Goal: Use online tool/utility: Utilize a website feature to perform a specific function

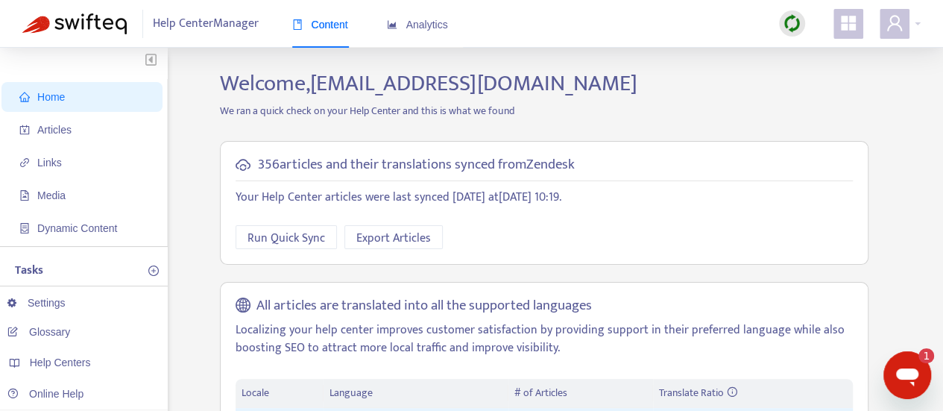
click at [791, 25] on img at bounding box center [791, 23] width 19 height 19
click at [791, 78] on link "Full Sync" at bounding box center [818, 77] width 54 height 17
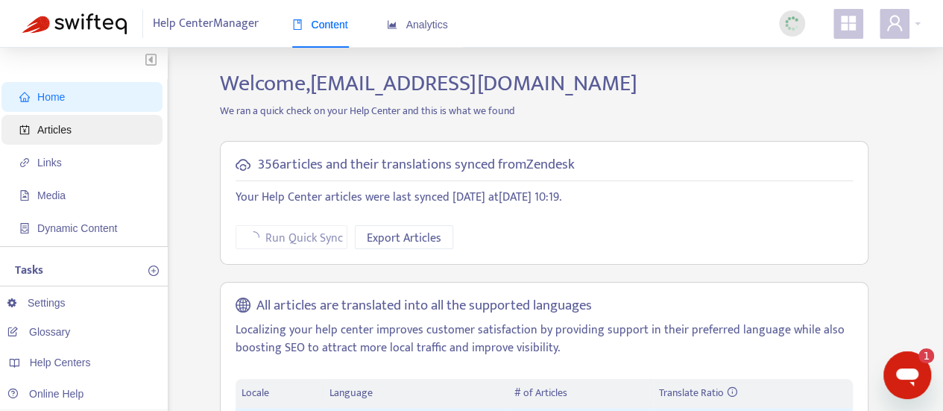
click at [94, 130] on span "Articles" at bounding box center [84, 130] width 131 height 30
click at [89, 140] on span "Articles" at bounding box center [84, 130] width 131 height 30
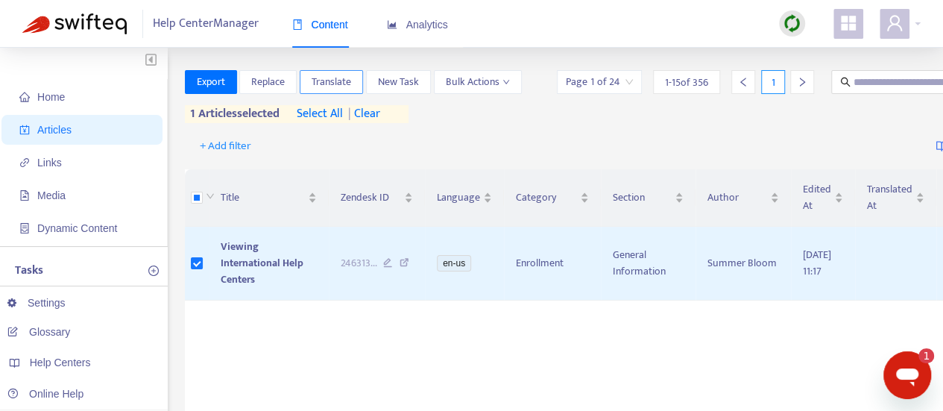
click at [358, 82] on button "Translate" at bounding box center [331, 82] width 63 height 24
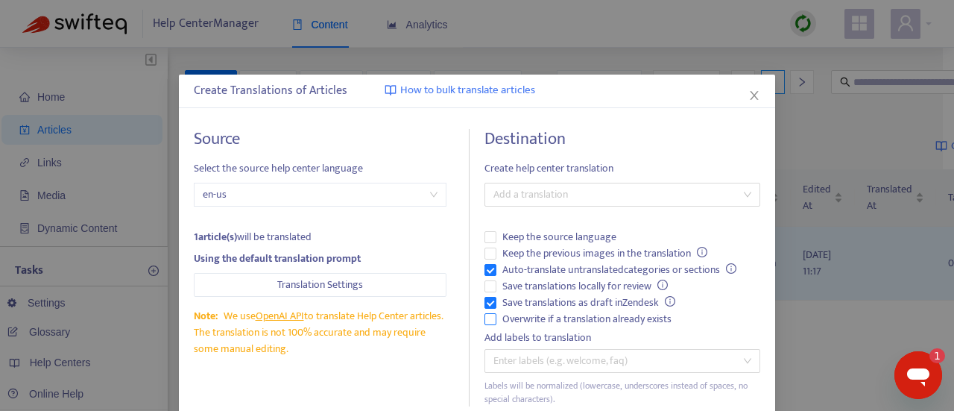
click at [584, 320] on span "Overwrite if a translation already exists" at bounding box center [586, 319] width 181 height 16
click at [557, 262] on span "Auto-translate untranslated categories or sections" at bounding box center [619, 270] width 246 height 16
click at [586, 195] on div at bounding box center [614, 195] width 253 height 18
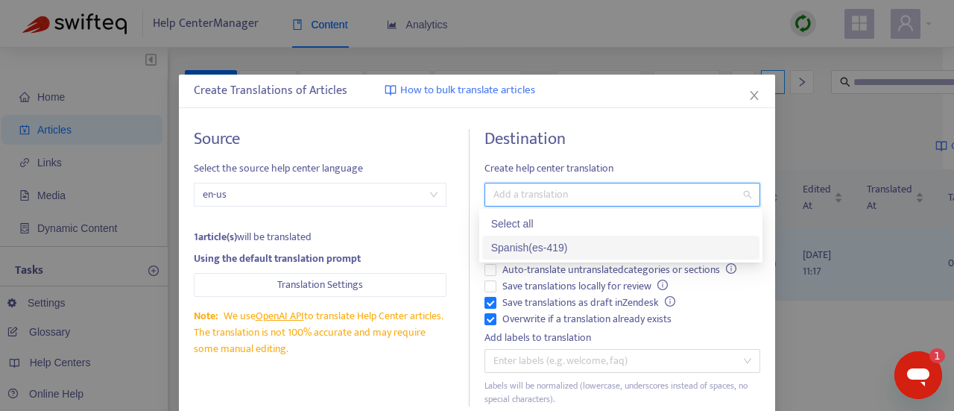
click at [566, 248] on div "Spanish ( es-419 )" at bounding box center [620, 247] width 259 height 16
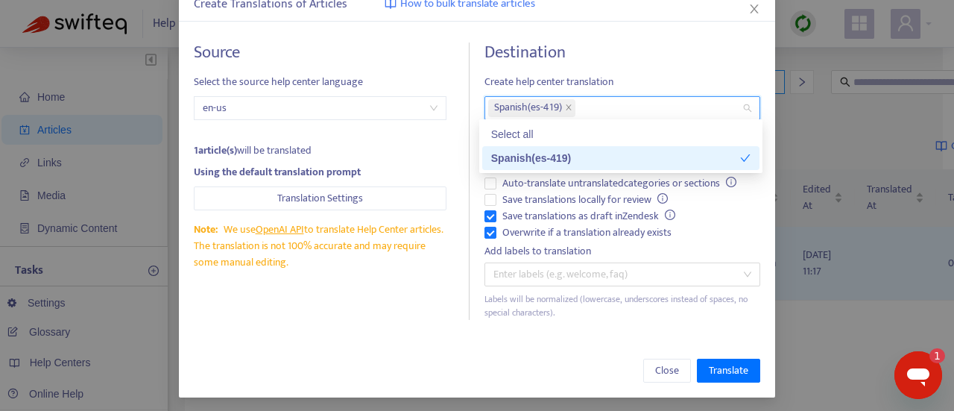
scroll to position [89, 0]
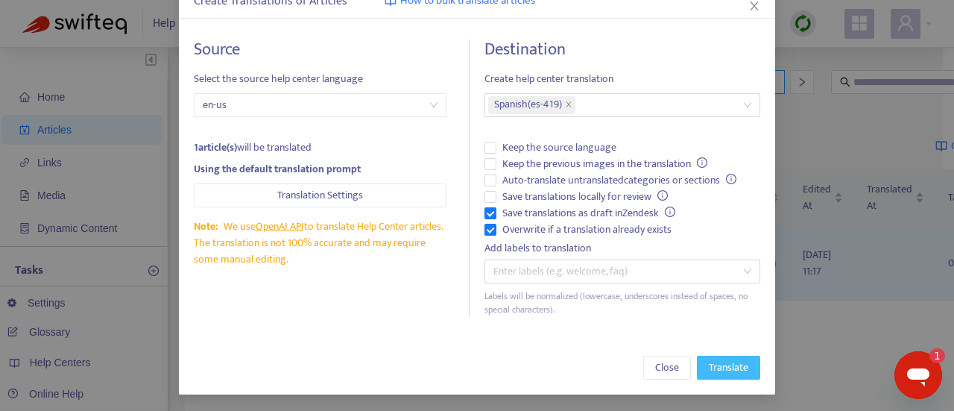
drag, startPoint x: 729, startPoint y: 364, endPoint x: 724, endPoint y: 349, distance: 15.8
click at [730, 365] on span "Translate" at bounding box center [728, 367] width 39 height 16
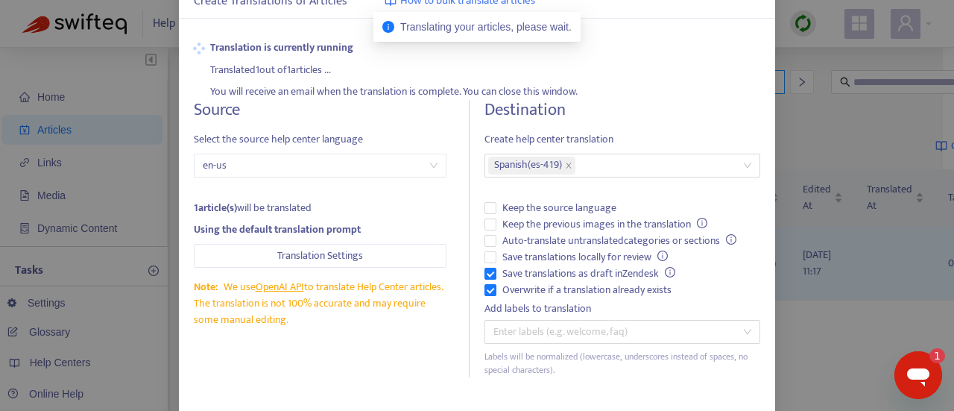
scroll to position [0, 0]
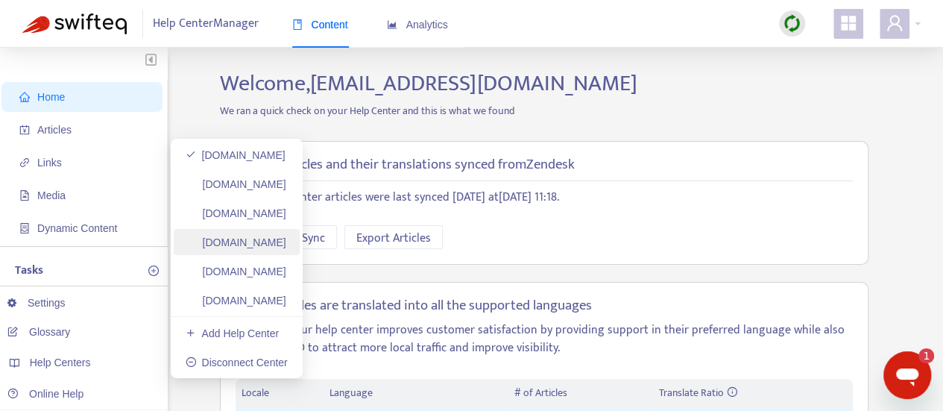
click at [279, 238] on link "ayuda.plexusworldwide.com.mx" at bounding box center [236, 242] width 101 height 12
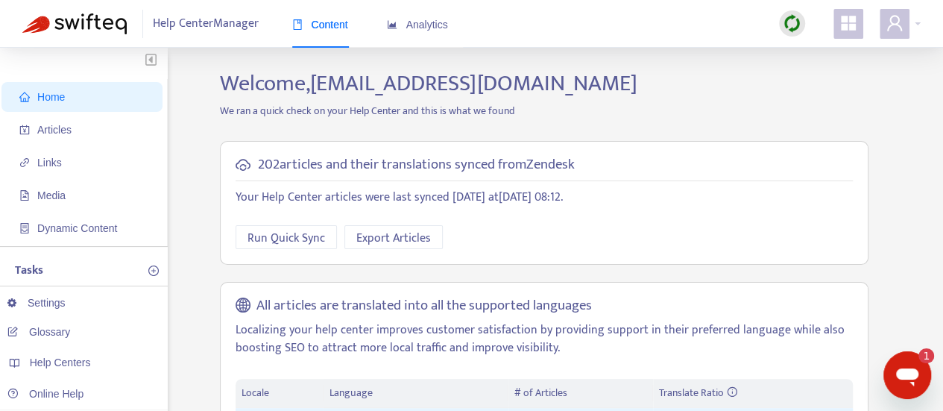
click at [794, 22] on img at bounding box center [791, 23] width 19 height 19
click at [815, 54] on link "Quick Sync" at bounding box center [822, 53] width 63 height 17
click at [115, 121] on span "Articles" at bounding box center [84, 130] width 131 height 30
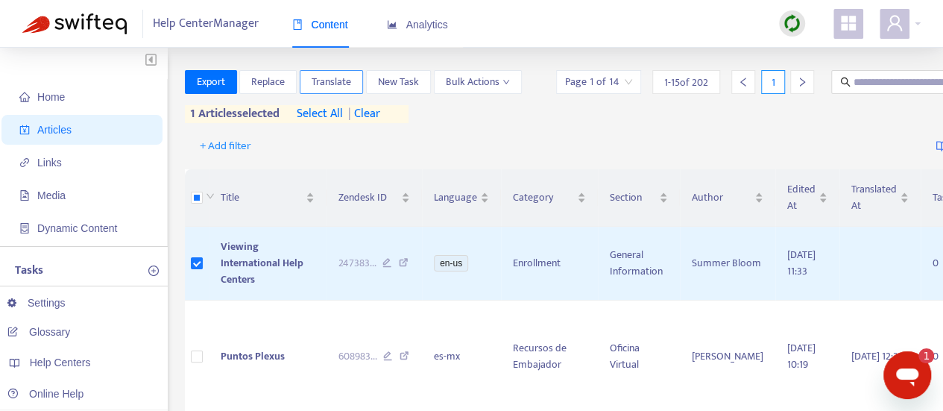
click at [352, 84] on button "Translate" at bounding box center [331, 82] width 63 height 24
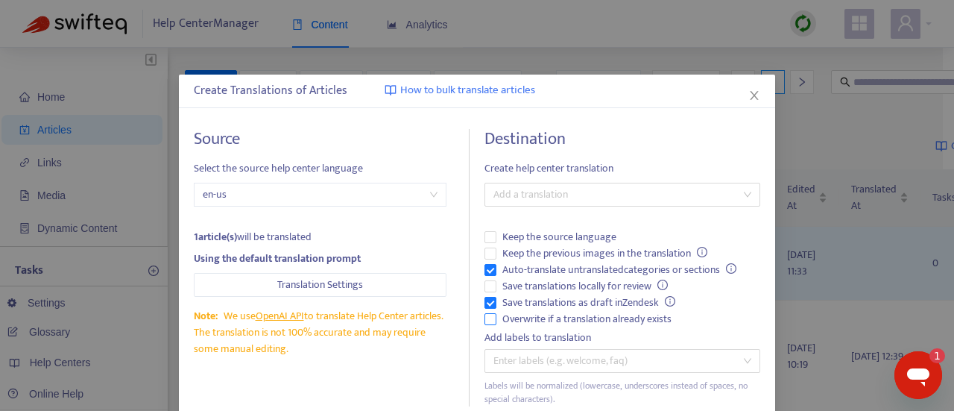
click at [598, 313] on span "Overwrite if a translation already exists" at bounding box center [586, 319] width 181 height 16
click at [525, 263] on span "Auto-translate untranslated categories or sections" at bounding box center [619, 270] width 246 height 16
click at [554, 183] on div "Add a translation" at bounding box center [622, 195] width 276 height 24
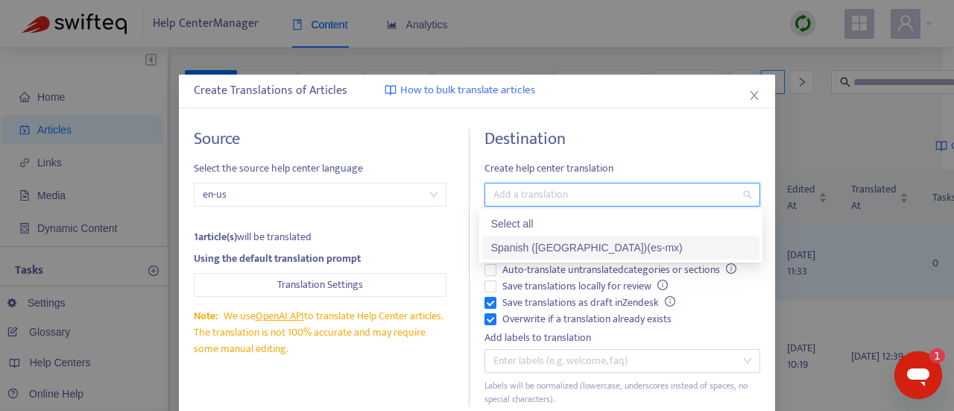
click at [558, 248] on div "Spanish (Mexico) ( es-mx )" at bounding box center [620, 247] width 259 height 16
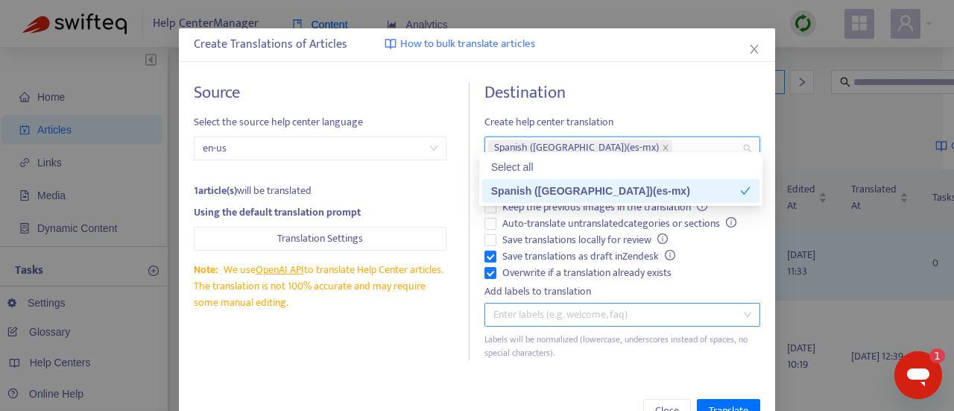
scroll to position [89, 0]
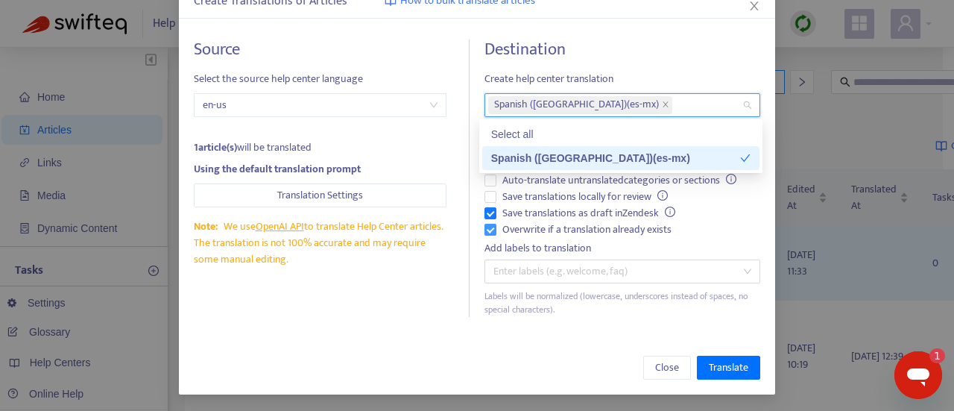
click at [708, 235] on label "Overwrite if a translation already exists" at bounding box center [622, 229] width 276 height 16
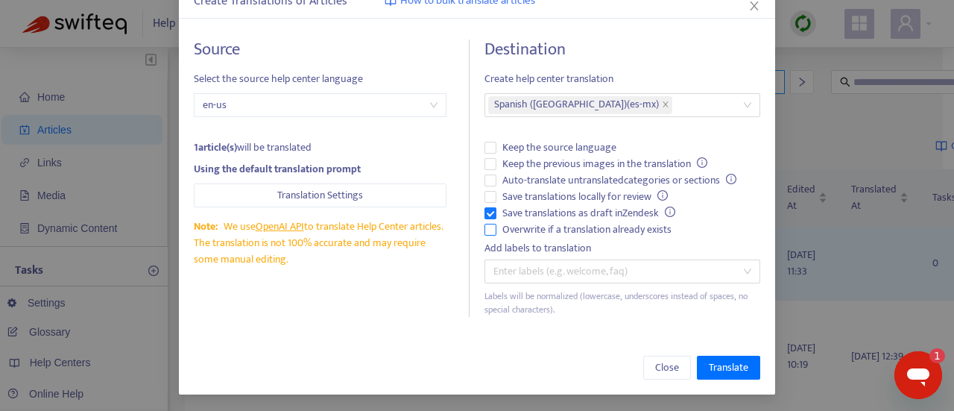
click at [632, 224] on span "Overwrite if a translation already exists" at bounding box center [586, 229] width 181 height 16
click at [734, 368] on span "Translate" at bounding box center [728, 367] width 39 height 16
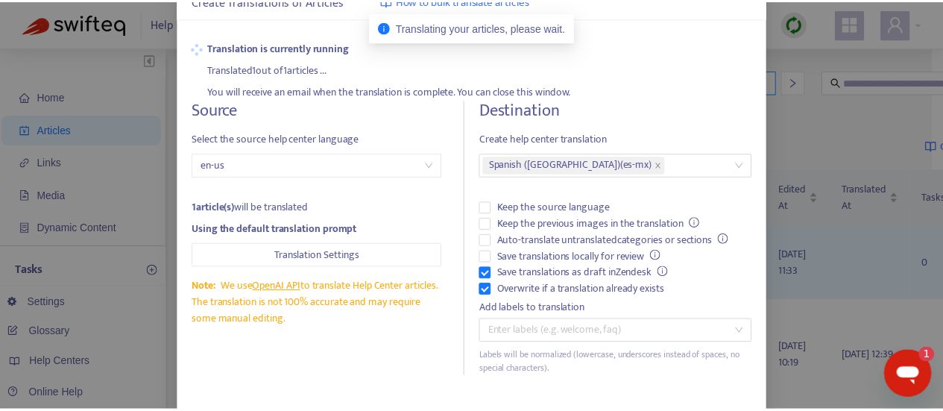
scroll to position [0, 0]
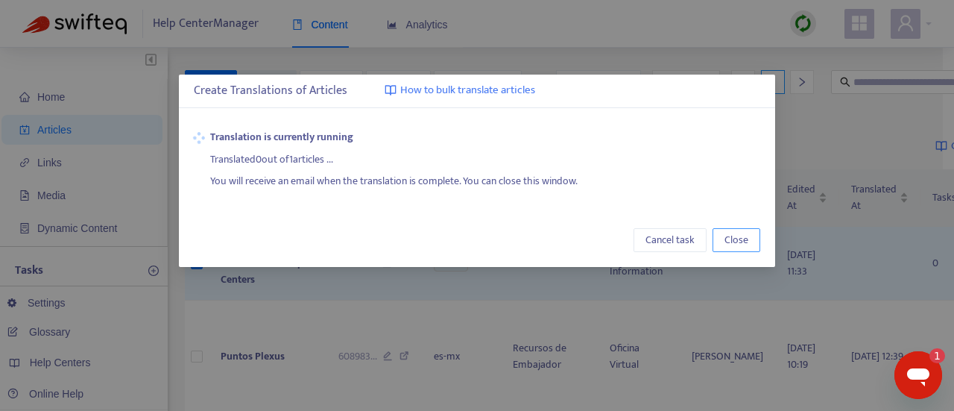
click at [747, 245] on span "Close" at bounding box center [736, 240] width 24 height 16
